Goal: Task Accomplishment & Management: Manage account settings

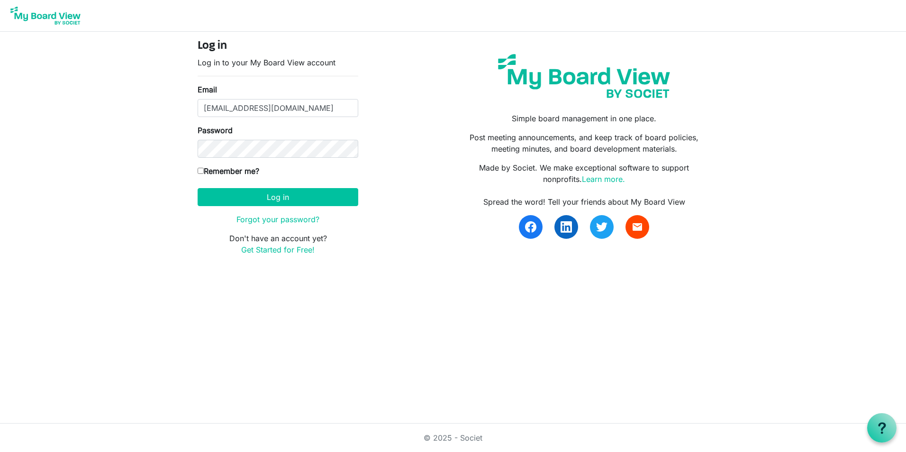
click at [213, 168] on label "Remember me?" at bounding box center [229, 170] width 62 height 11
click at [204, 168] on input "Remember me?" at bounding box center [201, 171] width 6 height 6
checkbox input "true"
click at [238, 192] on button "Log in" at bounding box center [278, 197] width 161 height 18
type input "[EMAIL_ADDRESS][DOMAIN_NAME]"
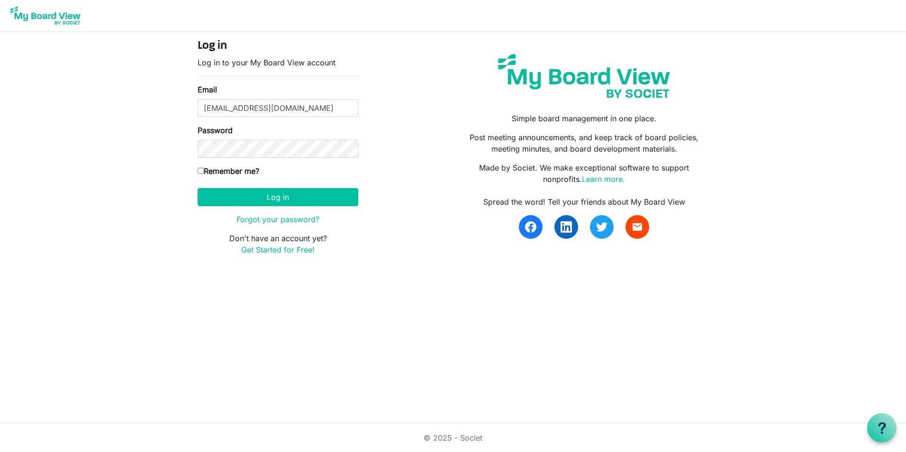
click at [238, 169] on label "Remember me?" at bounding box center [229, 170] width 62 height 11
click at [204, 169] on input "Remember me?" at bounding box center [201, 171] width 6 height 6
checkbox input "true"
click at [256, 193] on button "Log in" at bounding box center [278, 197] width 161 height 18
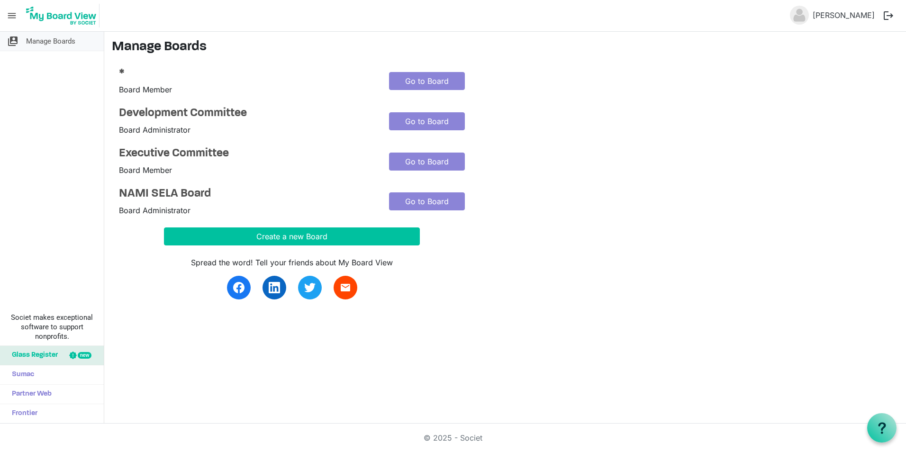
click at [44, 44] on span "Manage Boards" at bounding box center [50, 41] width 49 height 19
click at [201, 194] on h4 "NAMI SELA Board" at bounding box center [247, 194] width 256 height 14
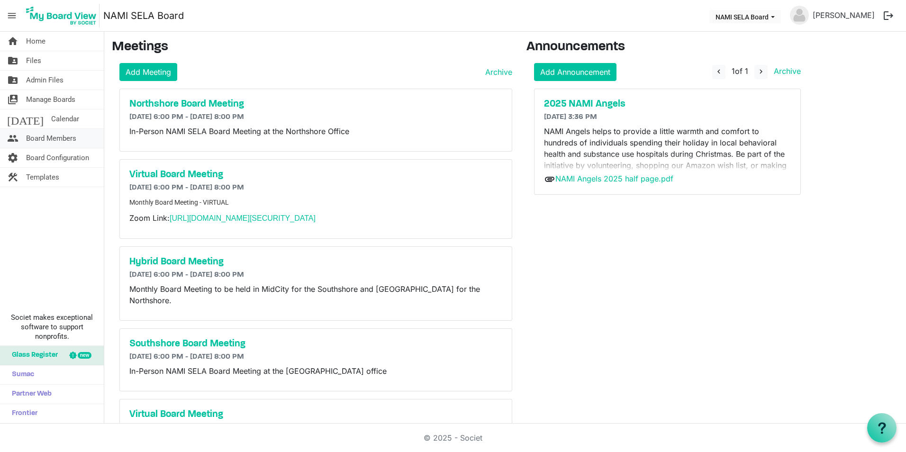
click at [61, 137] on span "Board Members" at bounding box center [51, 138] width 50 height 19
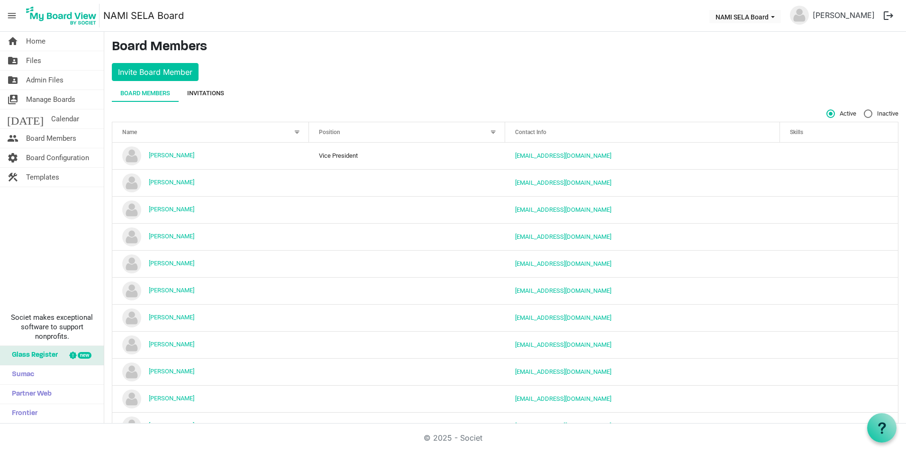
click at [216, 93] on div "Invitations" at bounding box center [205, 93] width 37 height 9
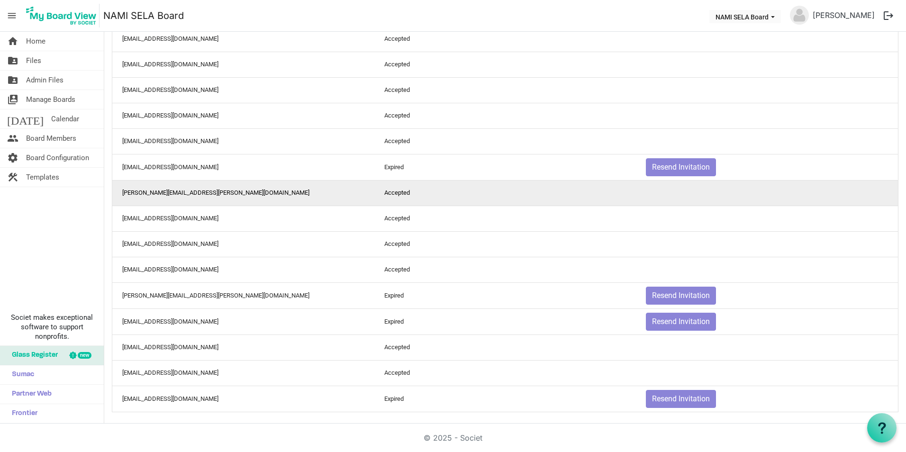
scroll to position [134, 0]
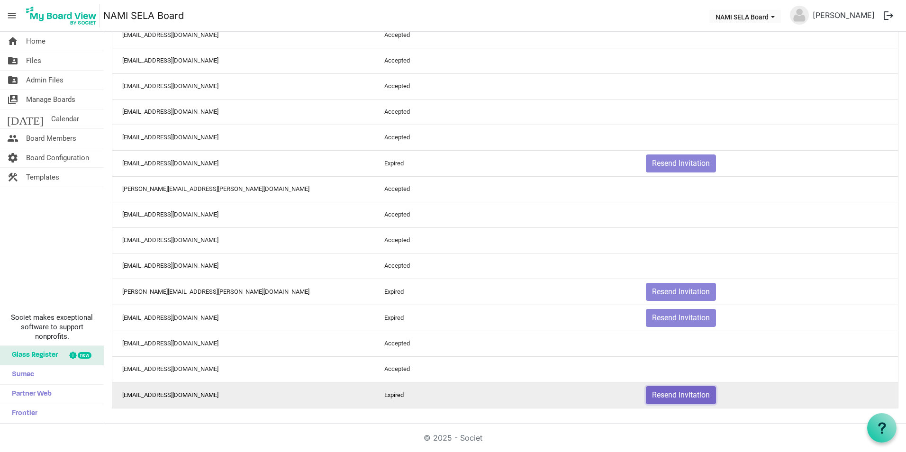
click at [666, 397] on button "Resend Invitation" at bounding box center [681, 395] width 70 height 18
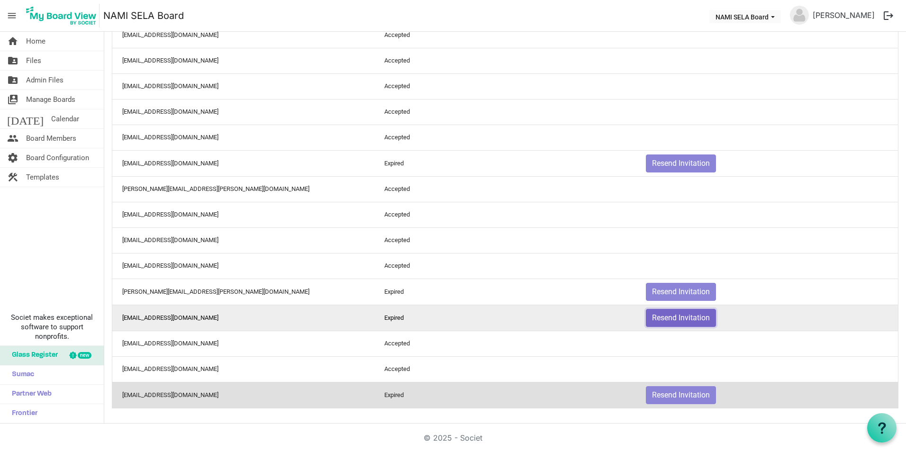
click at [684, 317] on button "Resend Invitation" at bounding box center [681, 318] width 70 height 18
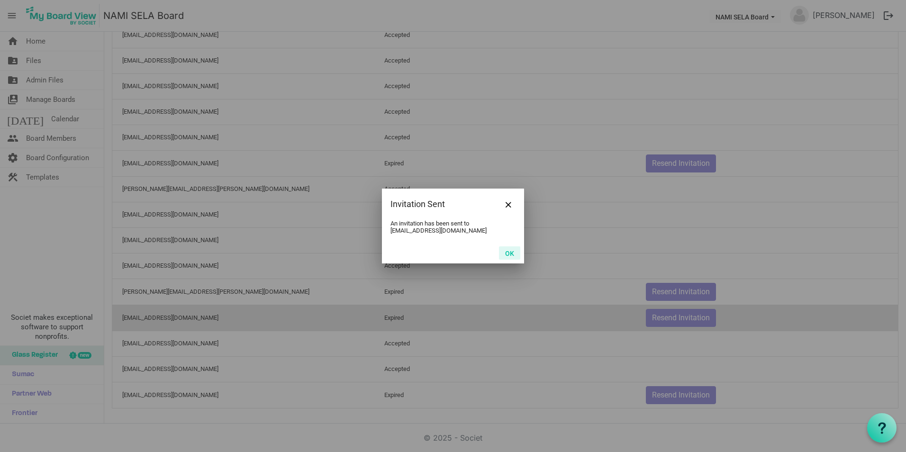
click at [507, 252] on button "OK" at bounding box center [509, 253] width 21 height 13
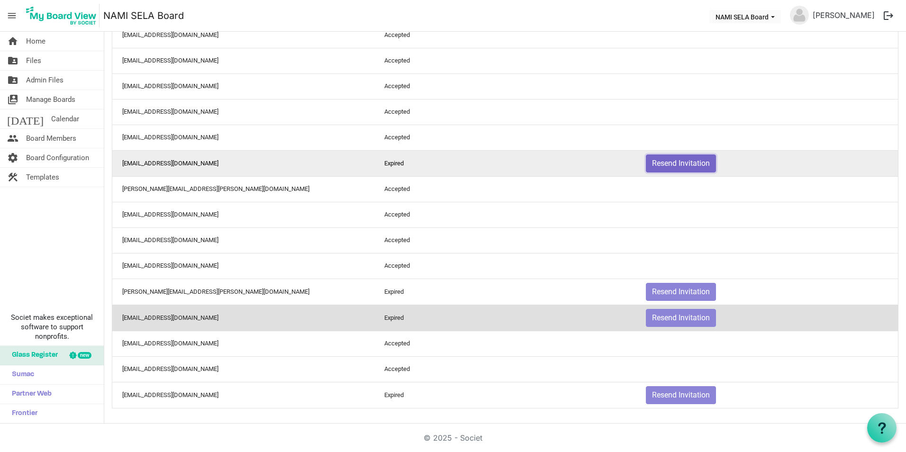
click at [661, 165] on button "Resend Invitation" at bounding box center [681, 164] width 70 height 18
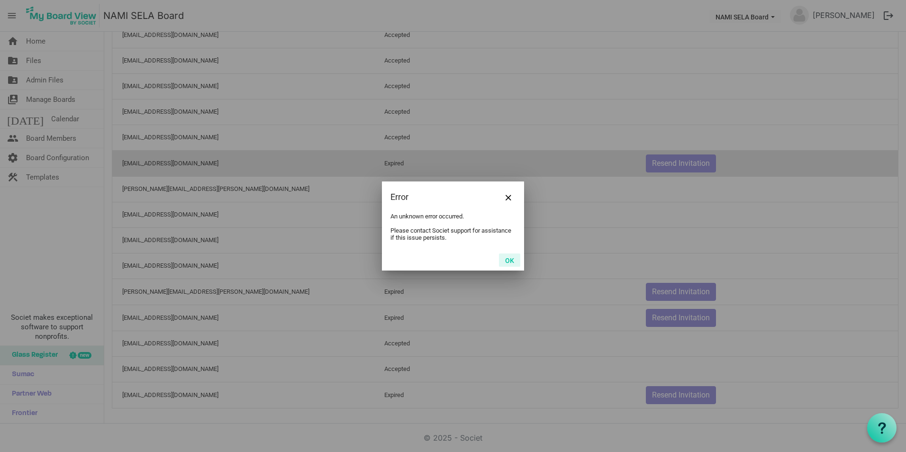
click at [517, 261] on button "OK" at bounding box center [509, 260] width 21 height 13
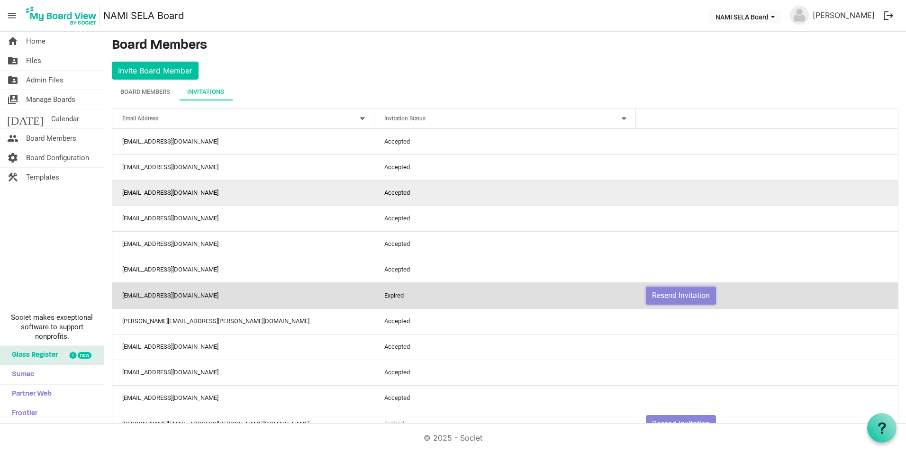
scroll to position [0, 0]
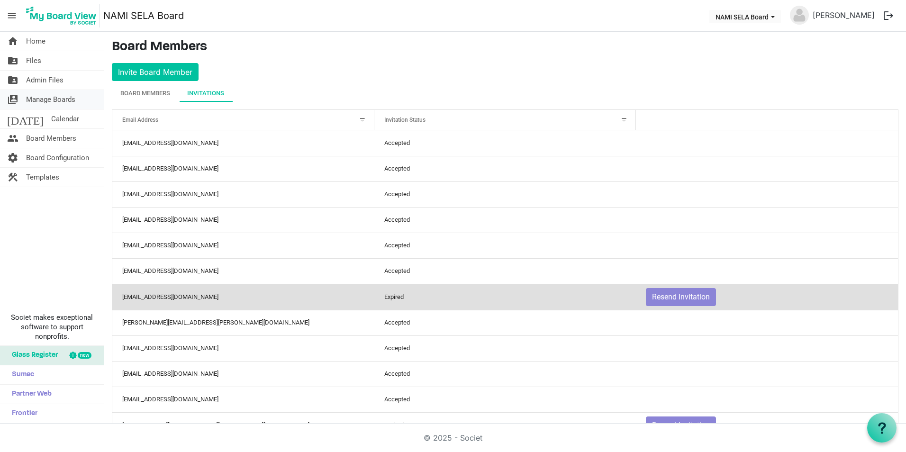
click at [69, 102] on span "Manage Boards" at bounding box center [50, 99] width 49 height 19
click at [46, 86] on span "Admin Files" at bounding box center [44, 80] width 37 height 19
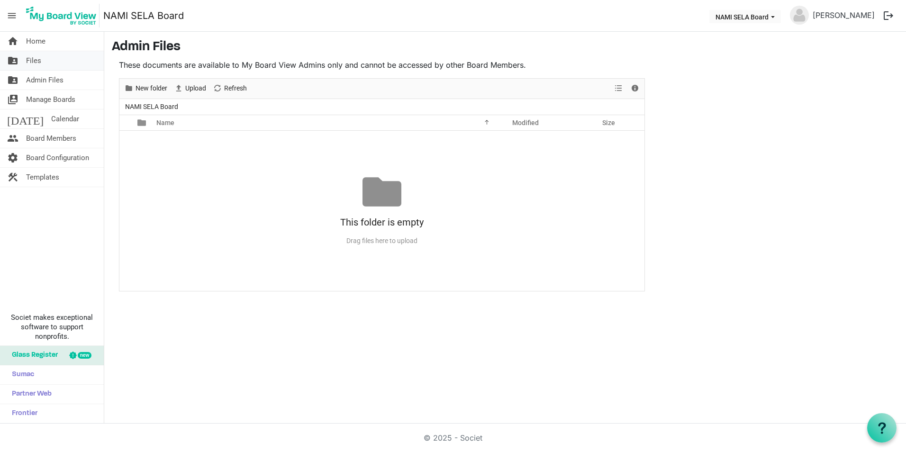
click at [41, 60] on span "Files" at bounding box center [33, 60] width 15 height 19
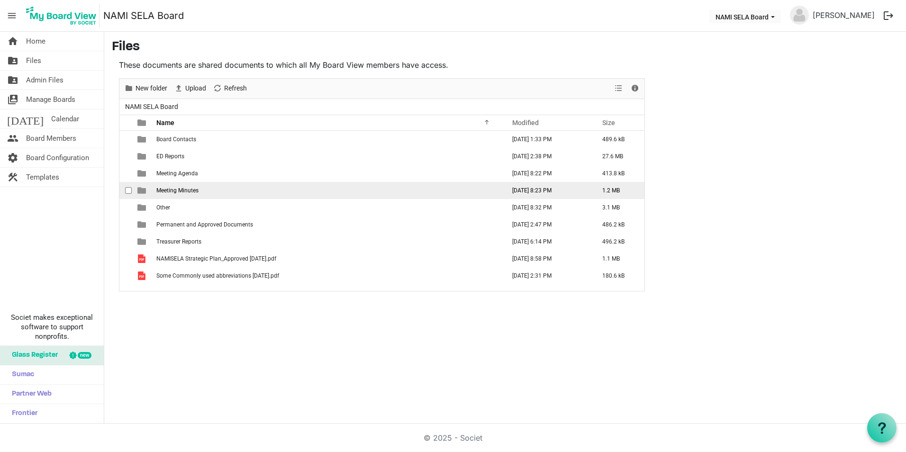
click at [193, 189] on span "Meeting Minutes" at bounding box center [177, 190] width 42 height 7
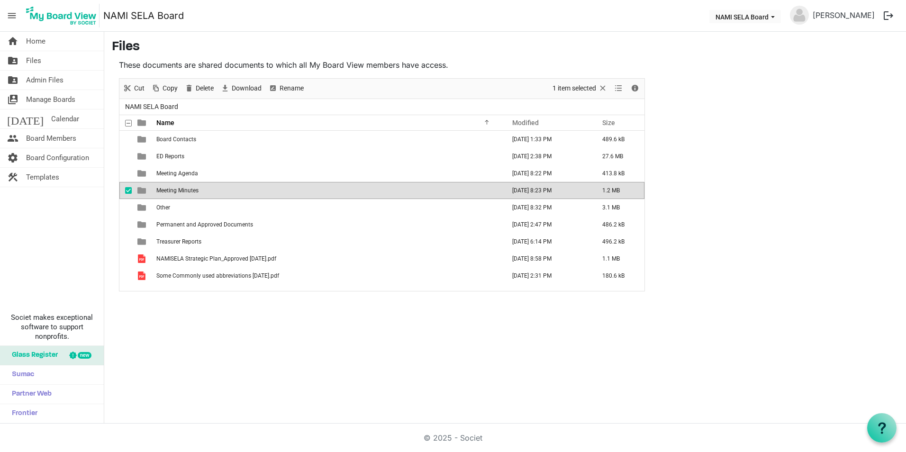
click at [193, 189] on span "Meeting Minutes" at bounding box center [177, 190] width 42 height 7
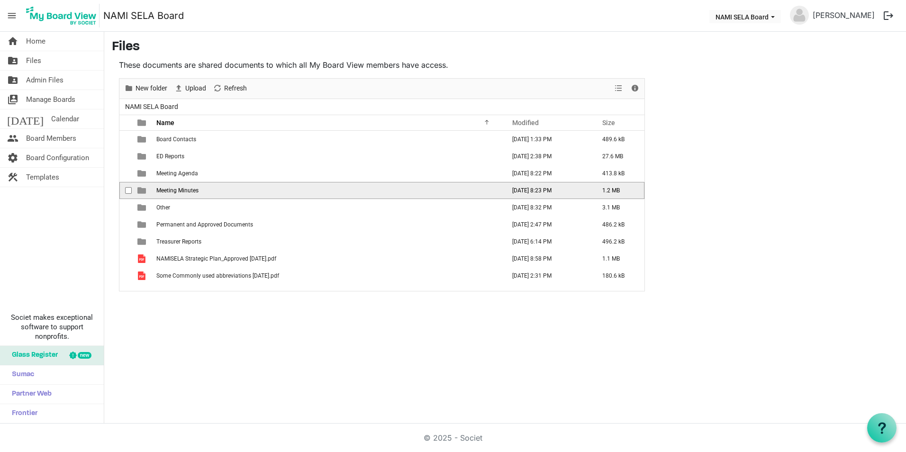
click at [193, 189] on span "Meeting Minutes" at bounding box center [177, 190] width 42 height 7
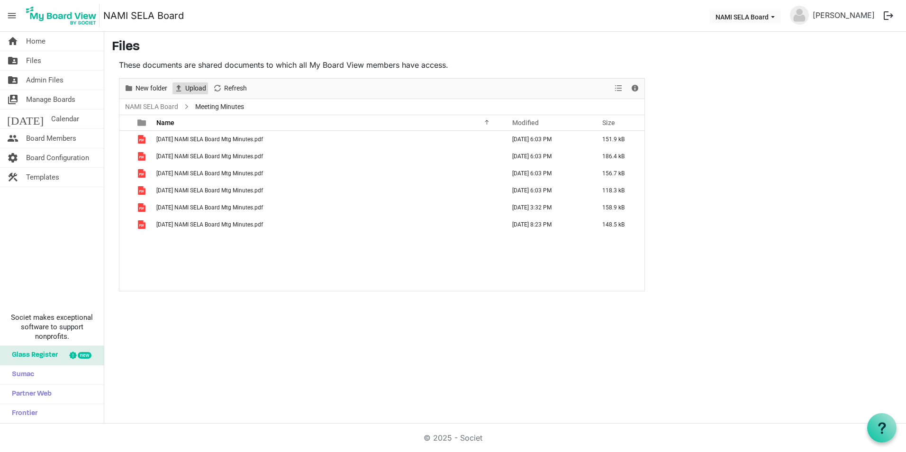
click at [197, 88] on span "Upload" at bounding box center [195, 88] width 23 height 12
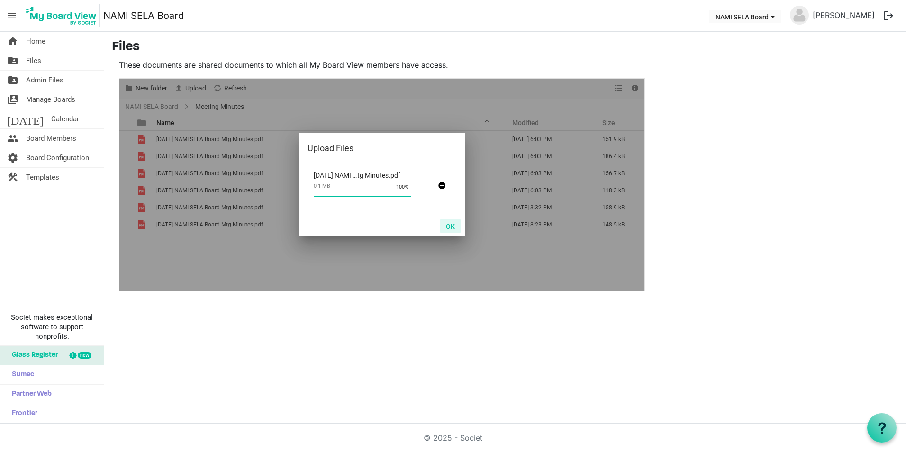
click at [452, 227] on button "OK" at bounding box center [450, 225] width 21 height 13
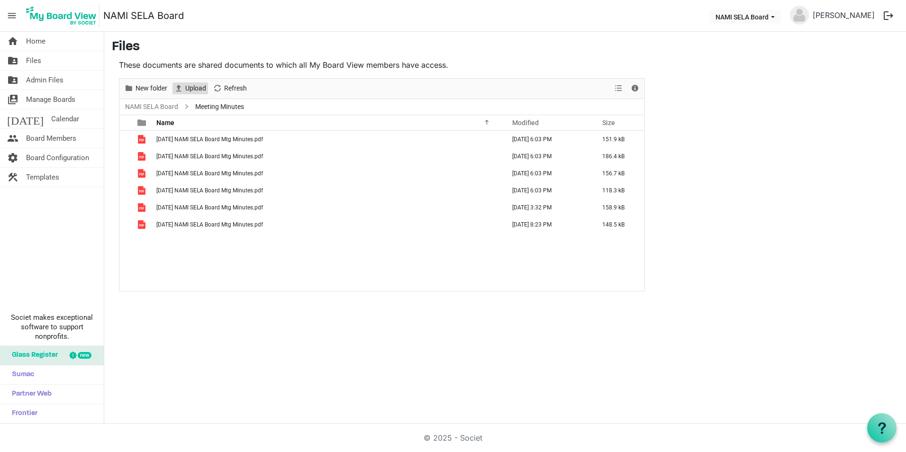
click at [192, 87] on span "Upload" at bounding box center [195, 88] width 23 height 12
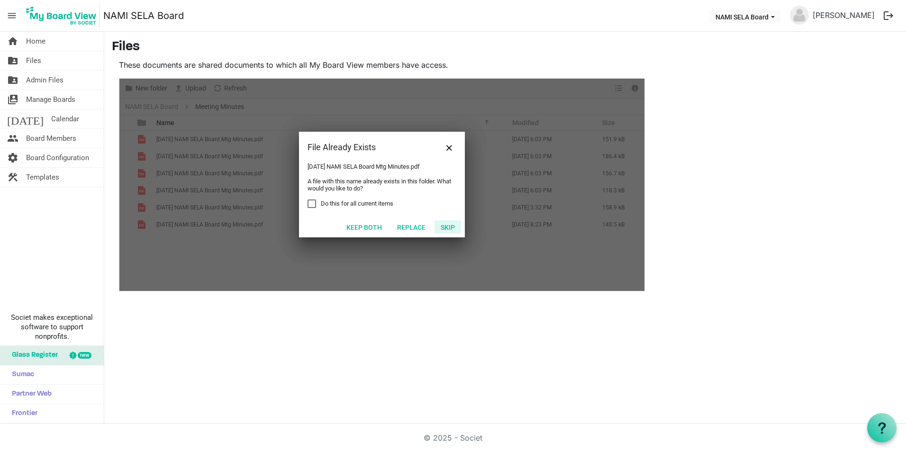
click at [442, 226] on button "Skip" at bounding box center [448, 226] width 27 height 13
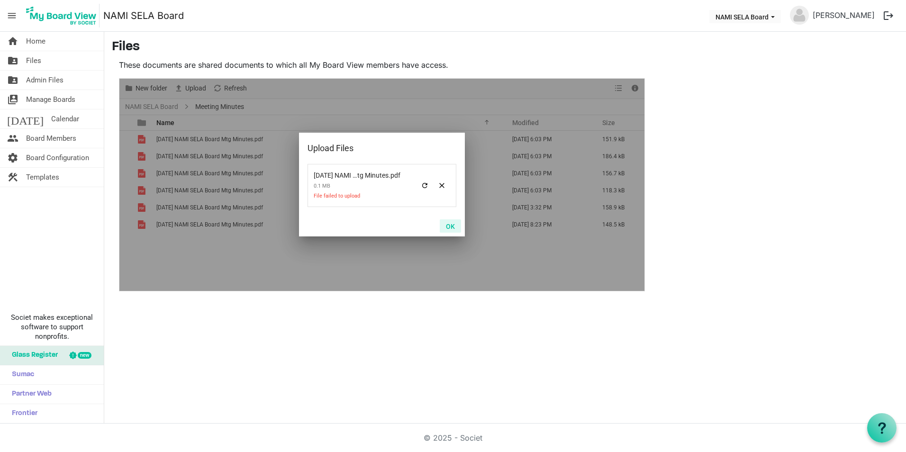
click at [452, 227] on button "OK" at bounding box center [450, 225] width 21 height 13
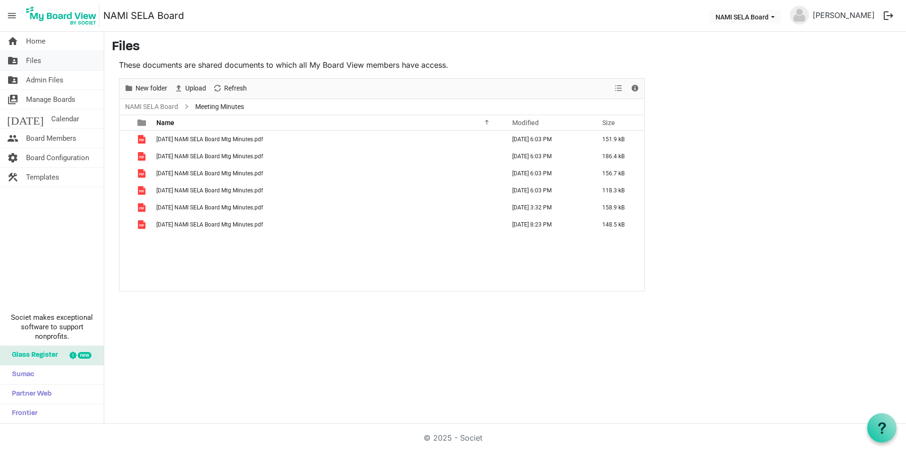
click at [29, 63] on span "Files" at bounding box center [33, 60] width 15 height 19
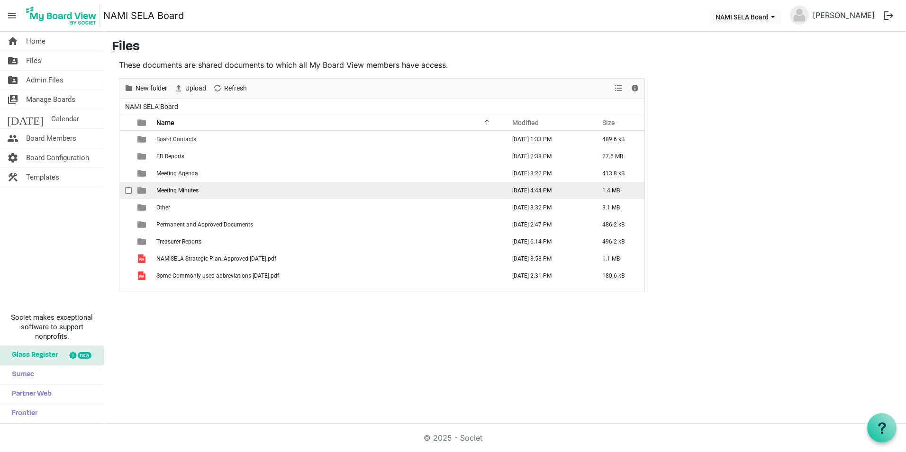
click at [190, 190] on span "Meeting Minutes" at bounding box center [177, 190] width 42 height 7
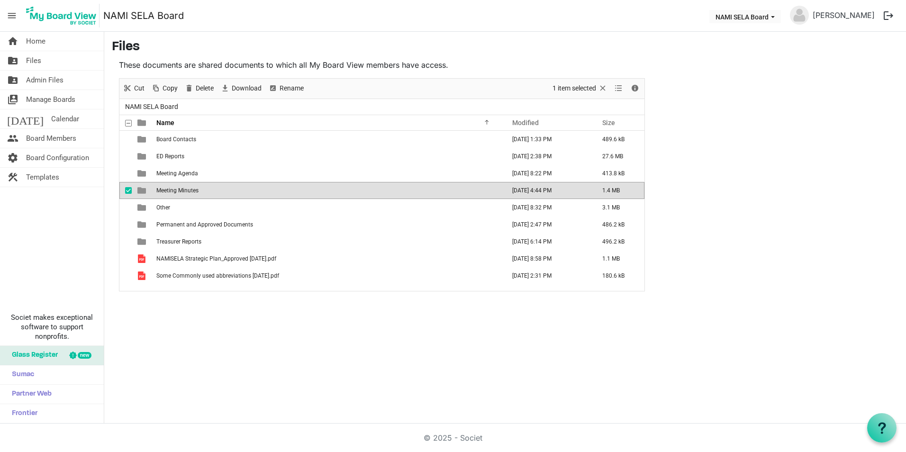
click at [190, 190] on span "Meeting Minutes" at bounding box center [177, 190] width 42 height 7
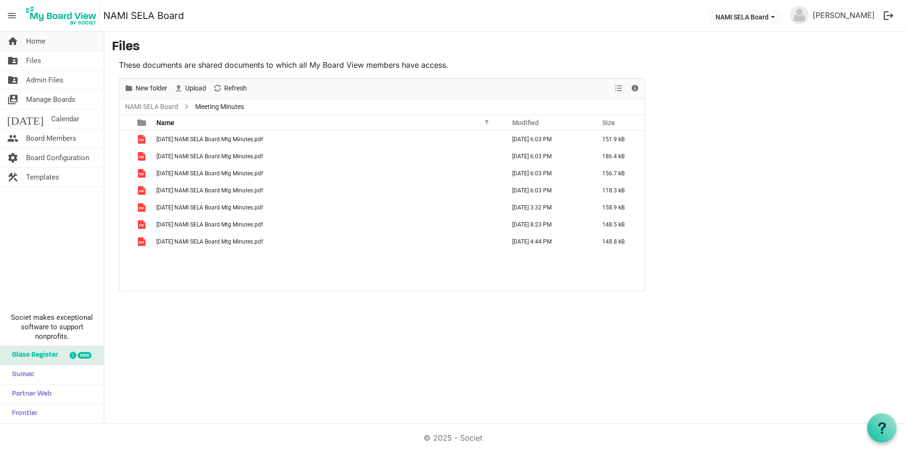
click at [44, 41] on span "Home" at bounding box center [35, 41] width 19 height 19
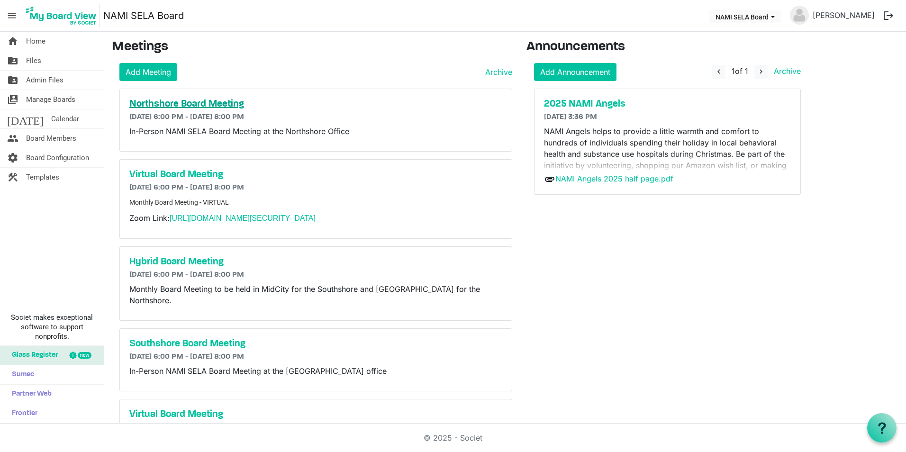
click at [229, 102] on h5 "Northshore Board Meeting" at bounding box center [315, 104] width 373 height 11
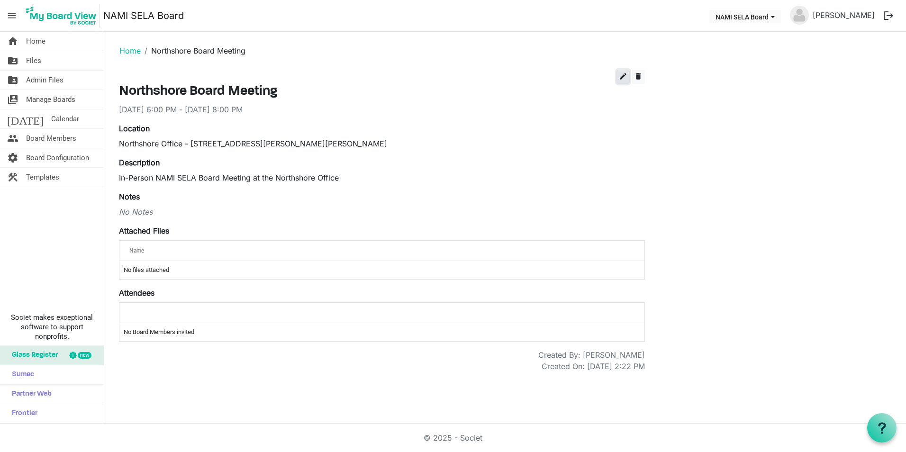
click at [622, 76] on span "edit" at bounding box center [623, 76] width 9 height 9
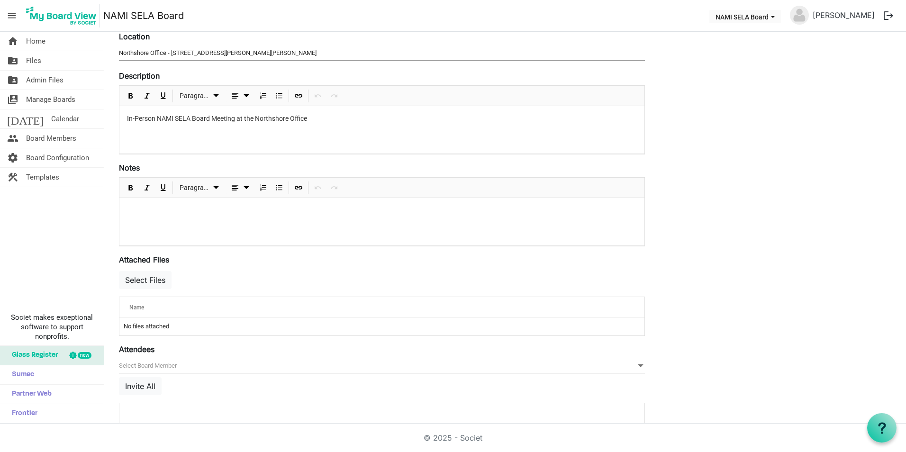
scroll to position [142, 0]
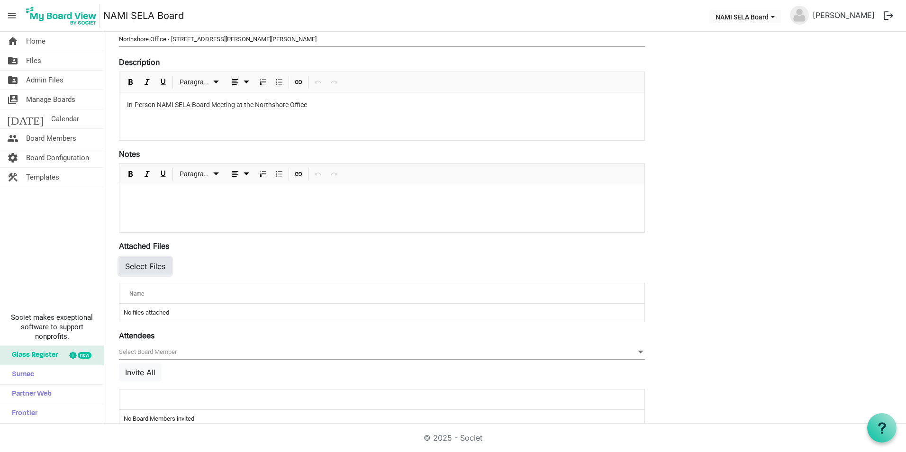
click at [155, 258] on button "Select Files" at bounding box center [145, 266] width 53 height 18
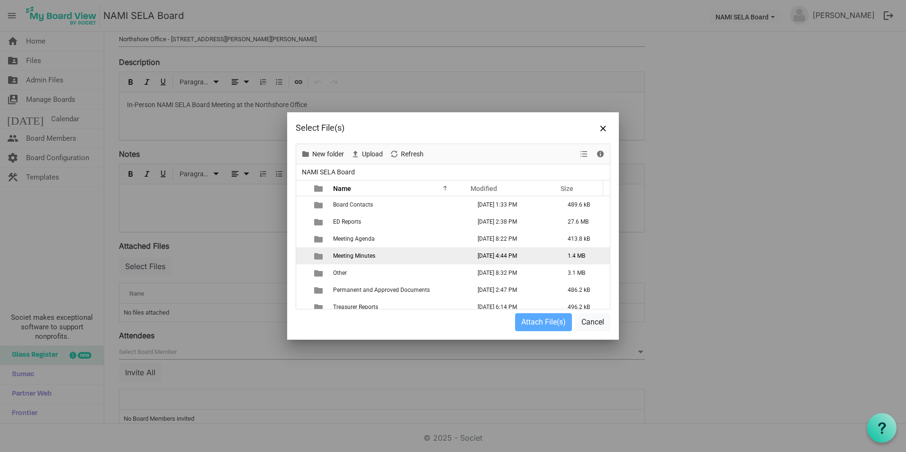
click at [353, 258] on span "Meeting Minutes" at bounding box center [354, 256] width 42 height 7
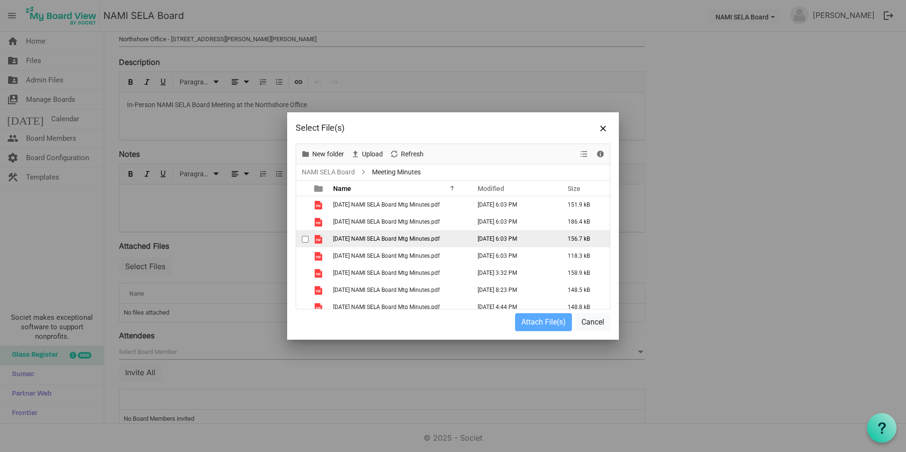
scroll to position [7, 0]
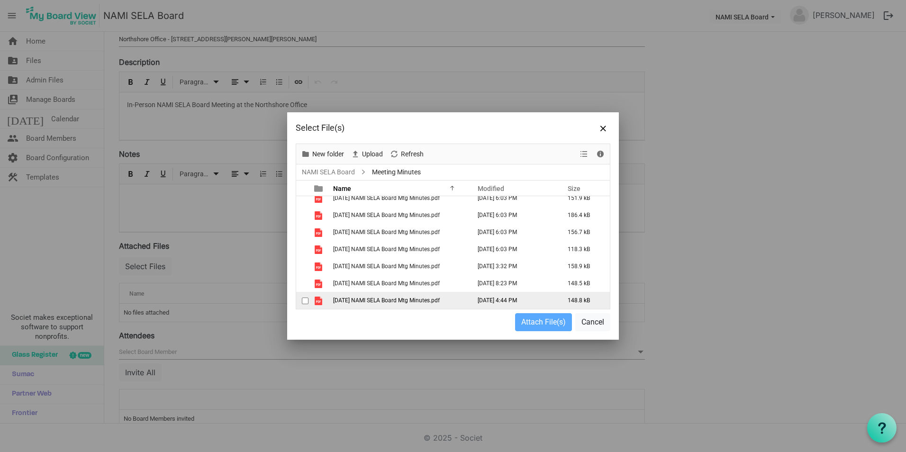
click at [400, 302] on span "[DATE] NAMI SELA Board Mtg Minutes.pdf" at bounding box center [386, 300] width 107 height 7
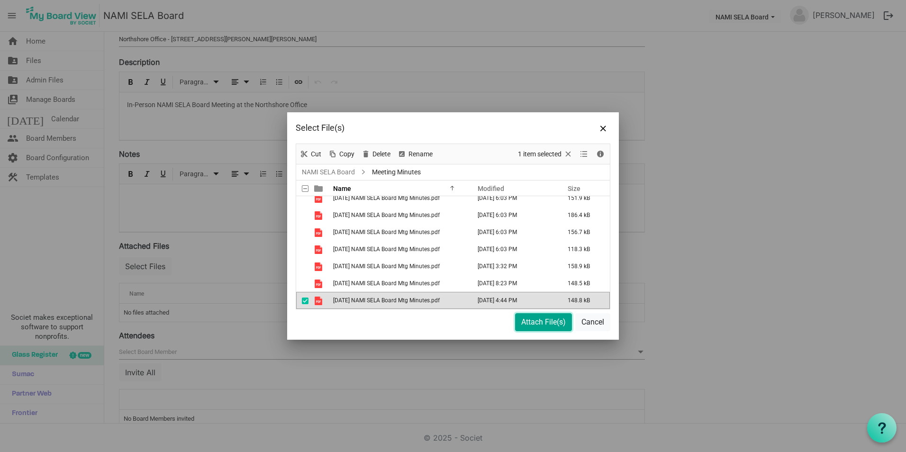
click at [539, 321] on button "Attach File(s)" at bounding box center [543, 322] width 57 height 18
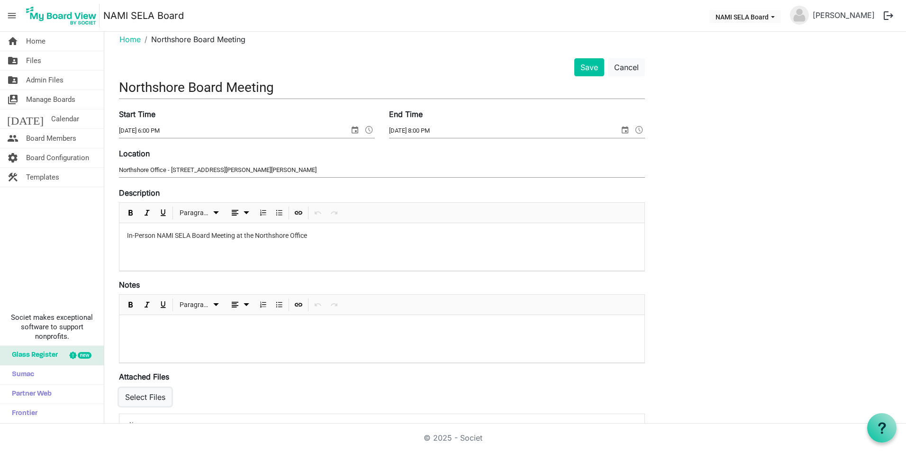
scroll to position [0, 0]
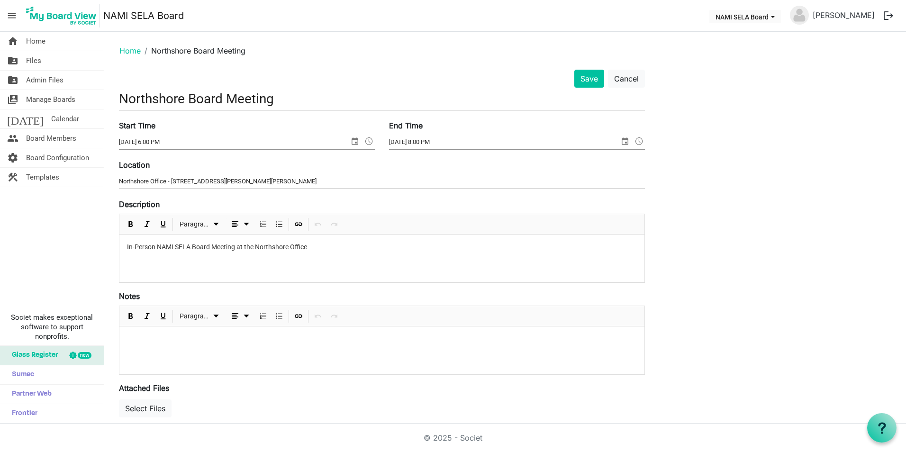
click at [586, 92] on input "Northshore Board Meeting" at bounding box center [382, 99] width 526 height 22
click at [592, 75] on button "Save" at bounding box center [590, 79] width 30 height 18
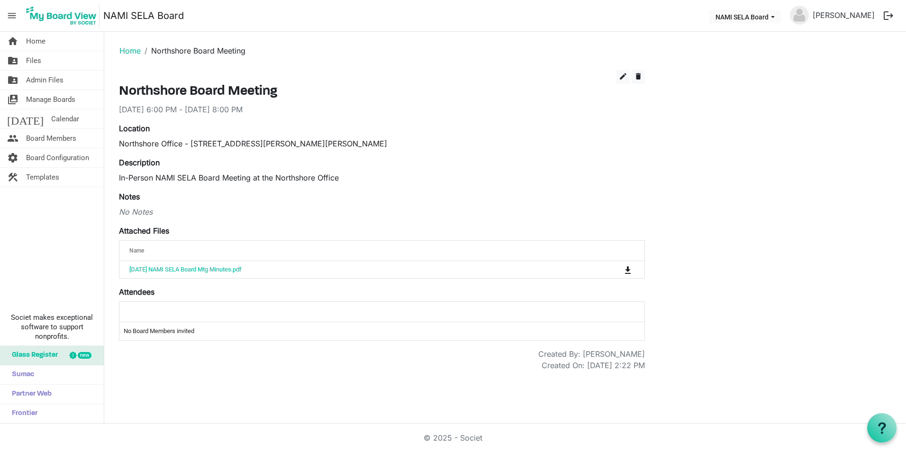
click at [464, 119] on div "edit delete Northshore Board Meeting [DATE] 6:00 PM - [DATE] 8:00 PM Location […" at bounding box center [382, 221] width 526 height 302
click at [731, 99] on div "edit delete Northshore Board Meeting [DATE] 6:00 PM - [DATE] 8:00 PM Location […" at bounding box center [505, 221] width 787 height 302
